Goal: Task Accomplishment & Management: Use online tool/utility

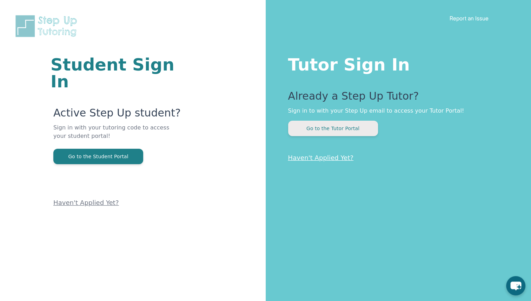
click at [336, 130] on button "Go to the Tutor Portal" at bounding box center [333, 128] width 90 height 15
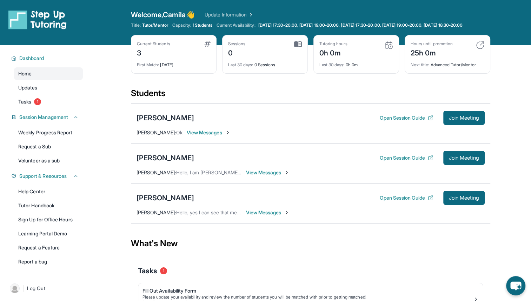
click at [205, 136] on span "View Messages" at bounding box center [209, 132] width 44 height 7
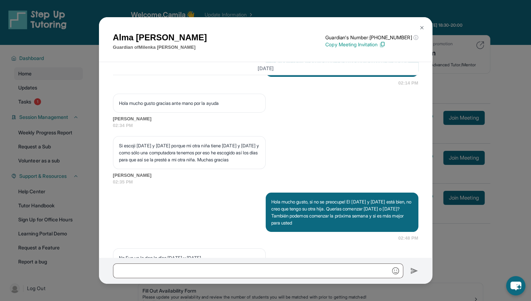
scroll to position [584, 0]
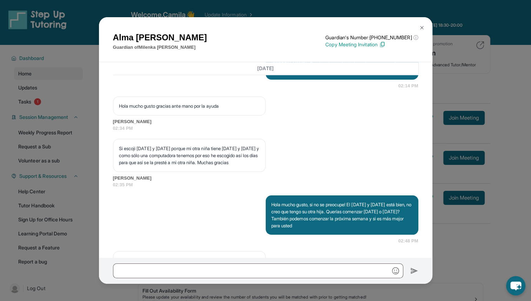
click at [420, 25] on img at bounding box center [422, 28] width 6 height 6
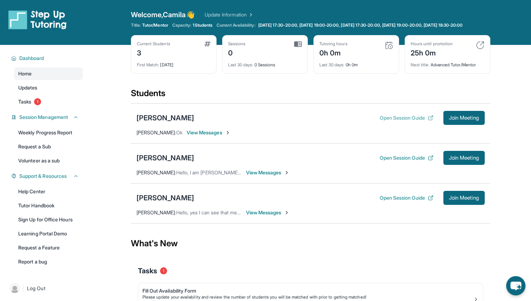
click at [399, 122] on button "Open Session Guide" at bounding box center [407, 117] width 54 height 7
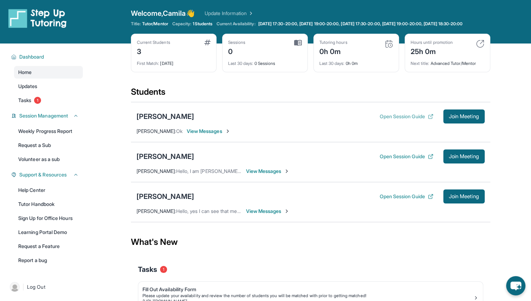
scroll to position [0, 0]
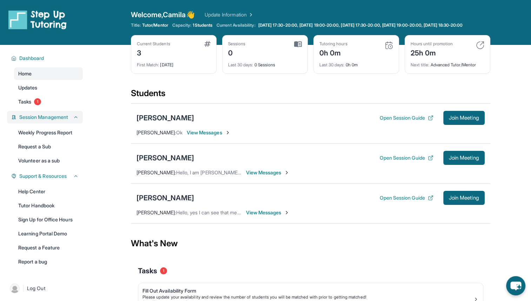
click at [28, 117] on div "Session Management" at bounding box center [45, 117] width 76 height 13
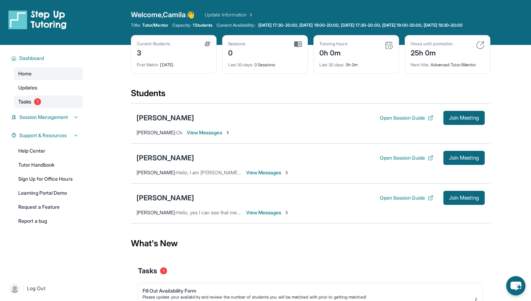
click at [35, 105] on span "1" at bounding box center [37, 101] width 7 height 7
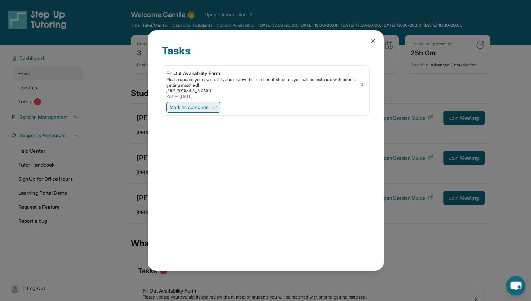
click at [177, 109] on span "Mark as complete" at bounding box center [189, 107] width 39 height 7
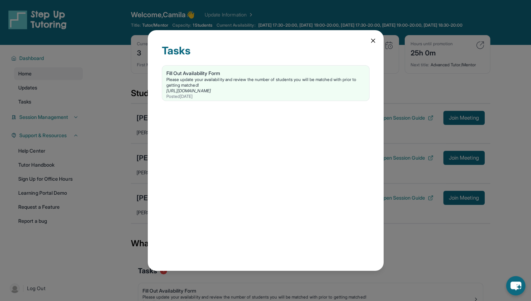
click at [366, 44] on div "Tasks Fill Out Availability Form Please update your availability and review the…" at bounding box center [266, 150] width 236 height 241
click at [372, 40] on icon at bounding box center [373, 40] width 7 height 7
